Goal: Check status: Check status

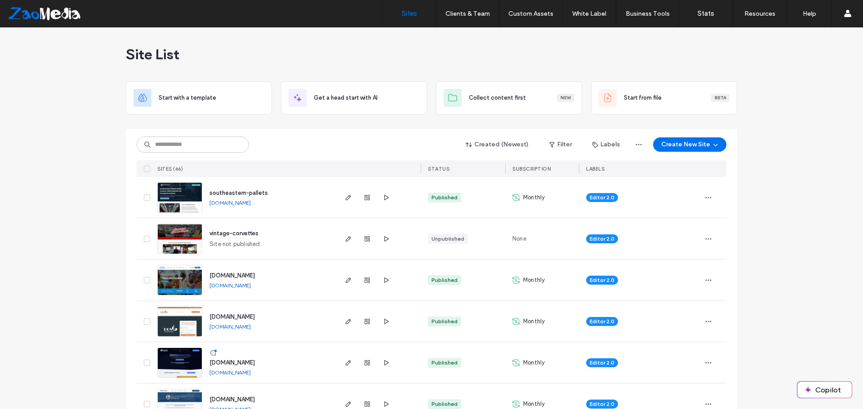
click at [208, 128] on div at bounding box center [431, 125] width 611 height 7
click at [205, 144] on input at bounding box center [193, 145] width 112 height 16
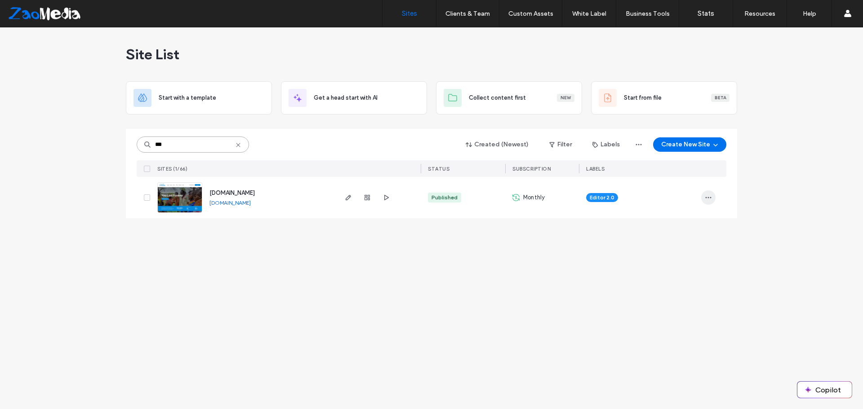
type input "***"
click at [708, 200] on icon "button" at bounding box center [708, 197] width 7 height 7
click at [688, 295] on span "Site Dashboard" at bounding box center [673, 294] width 42 height 9
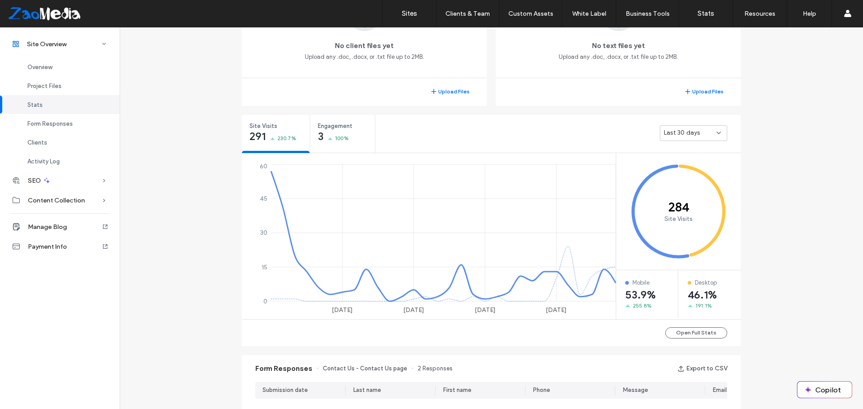
scroll to position [270, 0]
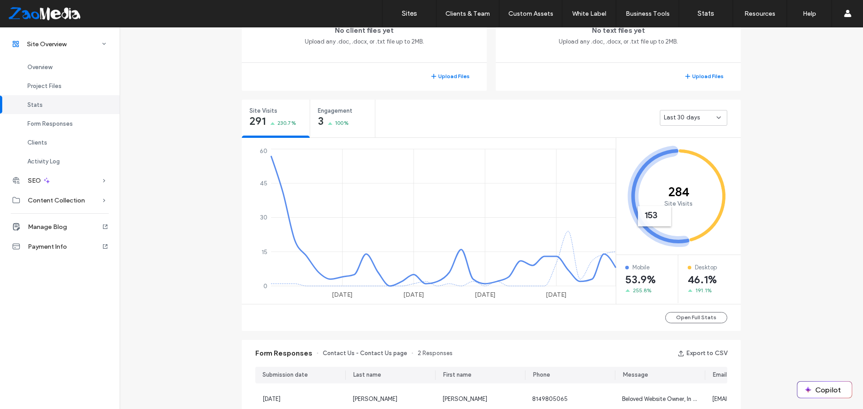
click at [683, 117] on span "Last 30 days" at bounding box center [682, 117] width 36 height 9
click at [682, 148] on span "Last 7 days" at bounding box center [677, 149] width 32 height 9
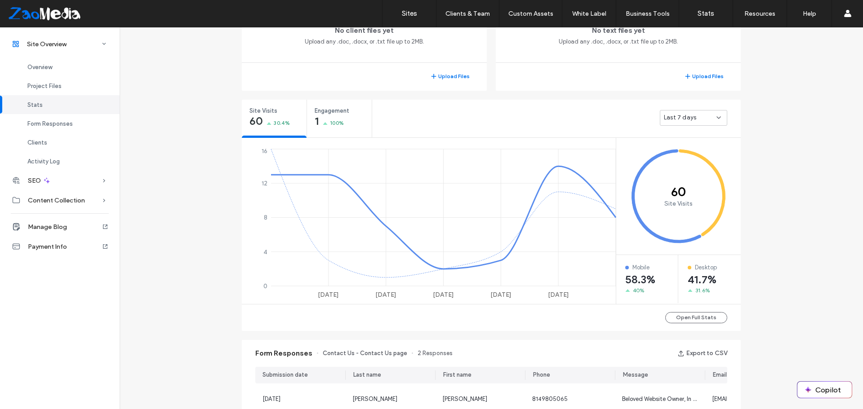
click at [693, 124] on div "Last 7 days" at bounding box center [693, 118] width 67 height 16
click at [681, 165] on span "Last 30 days" at bounding box center [679, 165] width 36 height 9
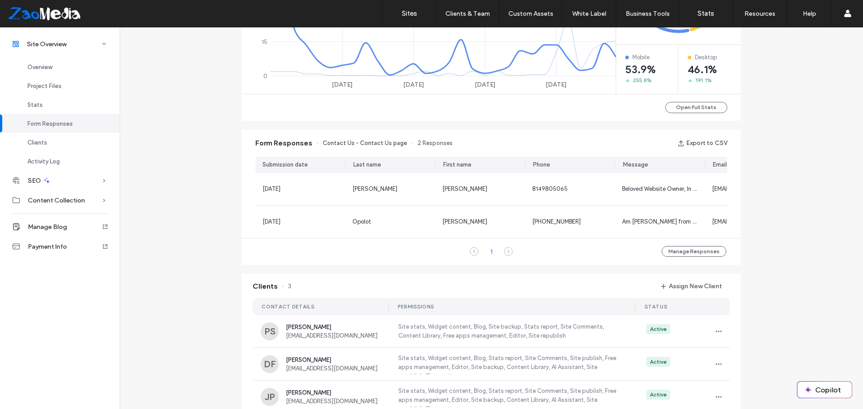
scroll to position [539, 0]
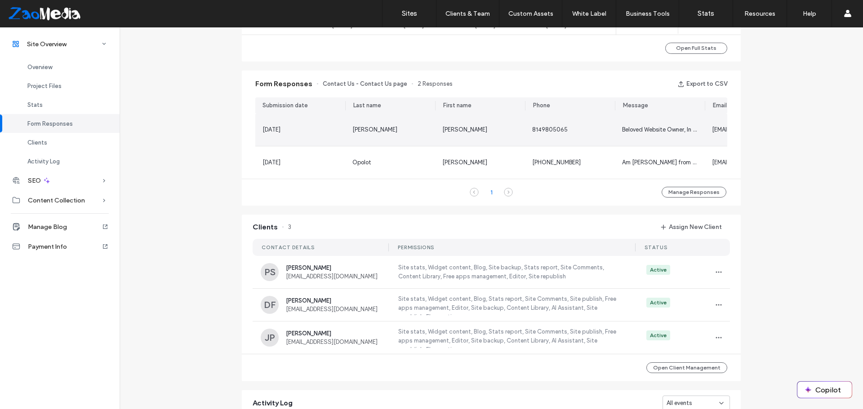
click at [657, 134] on div "Beloved Website Owner, In [DATE] digital world, the right app can set your busi…" at bounding box center [660, 129] width 76 height 9
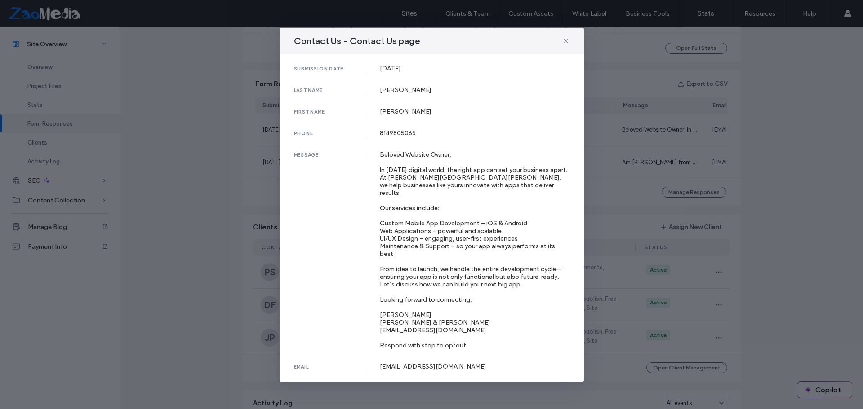
drag, startPoint x: 570, startPoint y: 47, endPoint x: 559, endPoint y: 49, distance: 11.0
click at [568, 47] on div "Contact Us - Contact Us page" at bounding box center [432, 41] width 304 height 26
click at [564, 45] on icon at bounding box center [565, 40] width 7 height 7
